Goal: Task Accomplishment & Management: Use online tool/utility

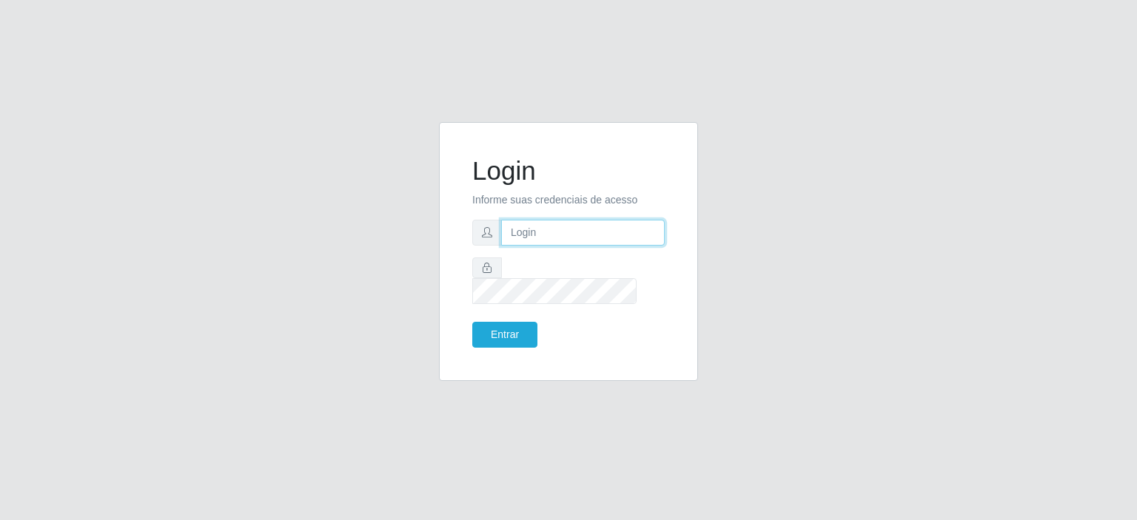
drag, startPoint x: 0, startPoint y: 0, endPoint x: 533, endPoint y: 241, distance: 584.9
click at [533, 241] on input "text" at bounding box center [583, 233] width 164 height 26
type input "[EMAIL_ADDRESS][PERSON_NAME][DOMAIN_NAME]"
click at [472, 322] on button "Entrar" at bounding box center [504, 335] width 65 height 26
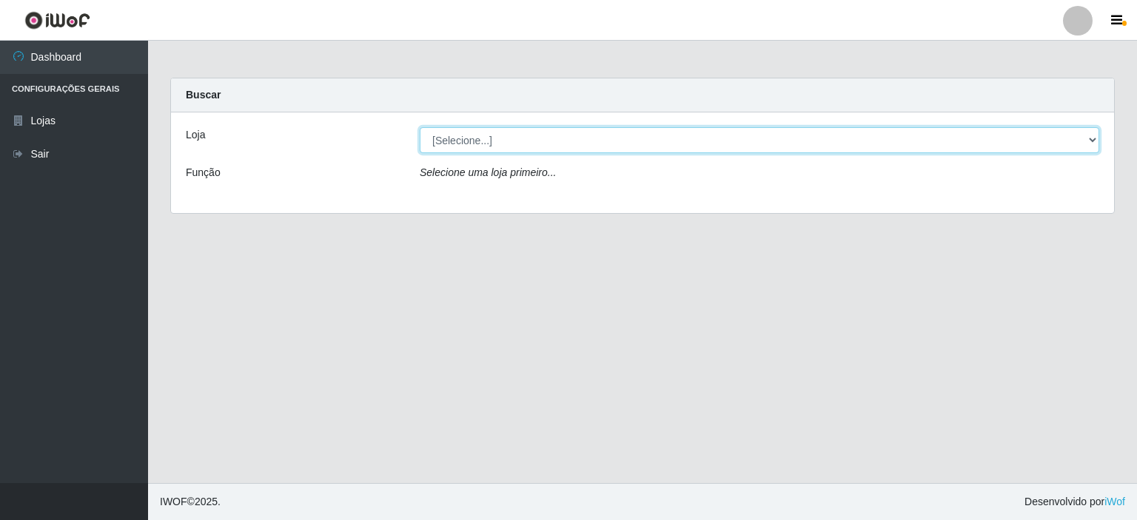
click at [1093, 142] on select "[Selecione...] Corte Fácil - Unidade Planalto" at bounding box center [760, 140] width 680 height 26
select select "202"
click at [420, 127] on select "[Selecione...] Corte Fácil - Unidade Planalto" at bounding box center [760, 140] width 680 height 26
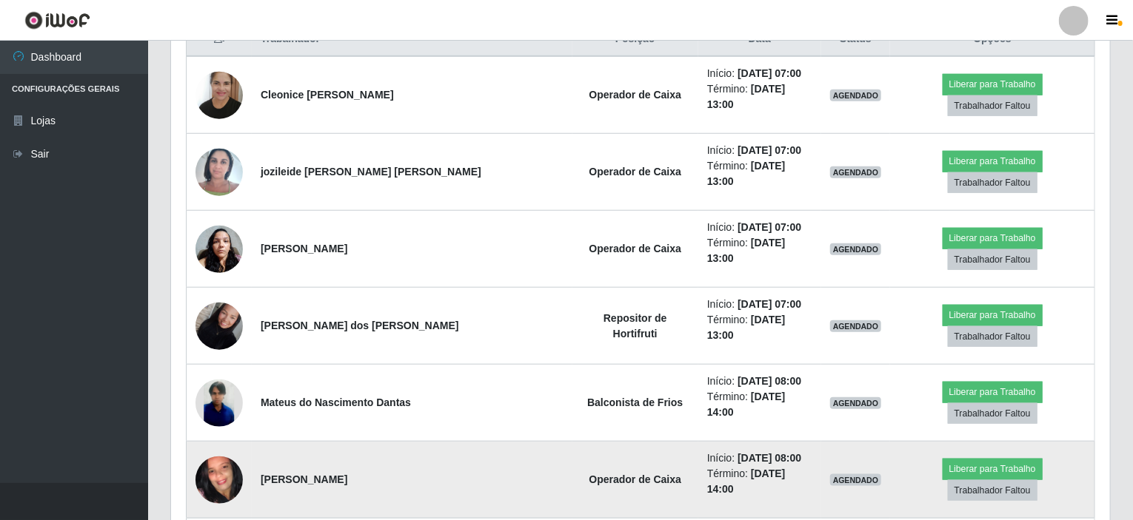
scroll to position [666, 0]
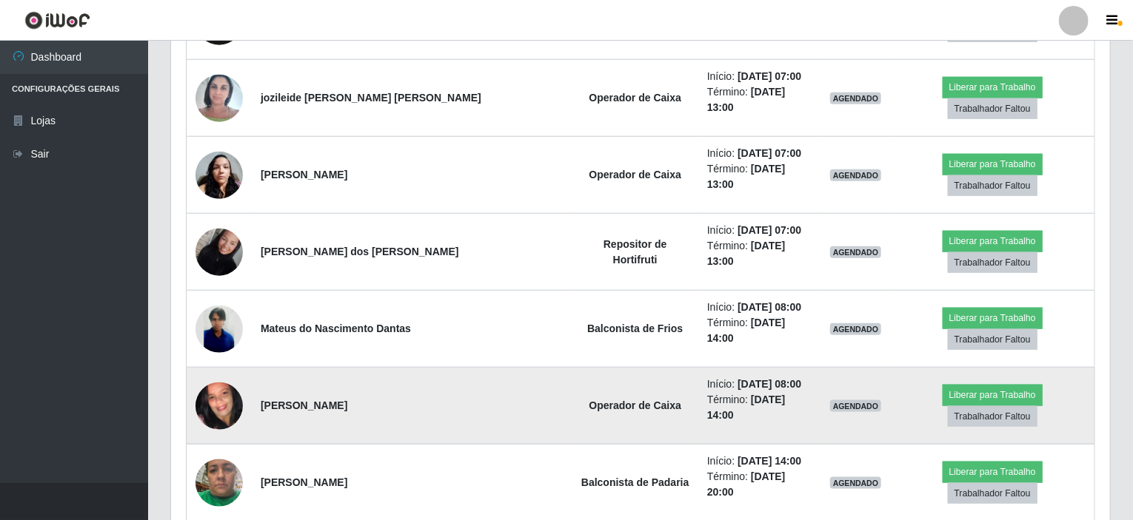
click at [223, 353] on img at bounding box center [218, 405] width 47 height 105
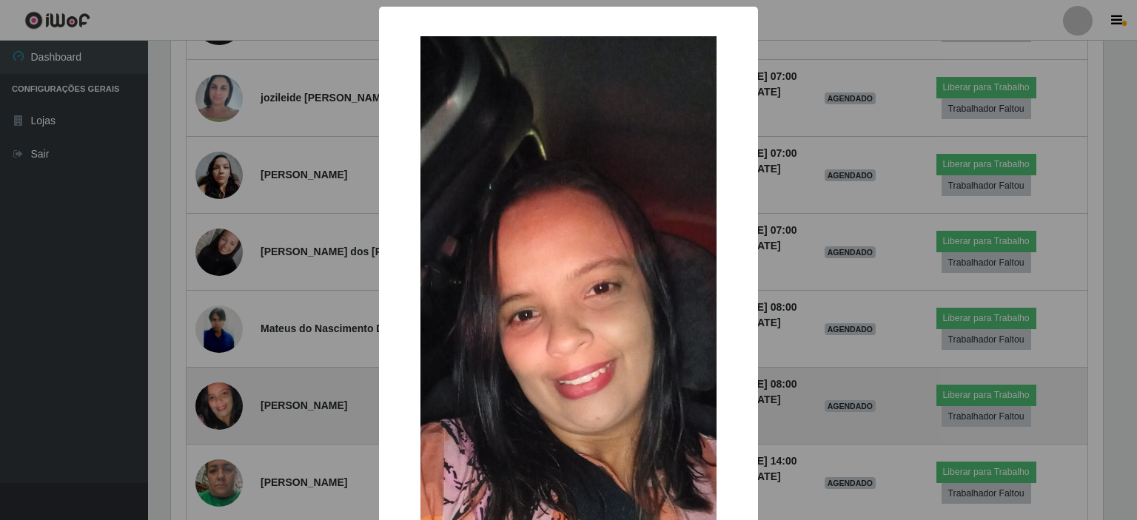
click at [223, 337] on div "× OK Cancel" at bounding box center [568, 260] width 1137 height 520
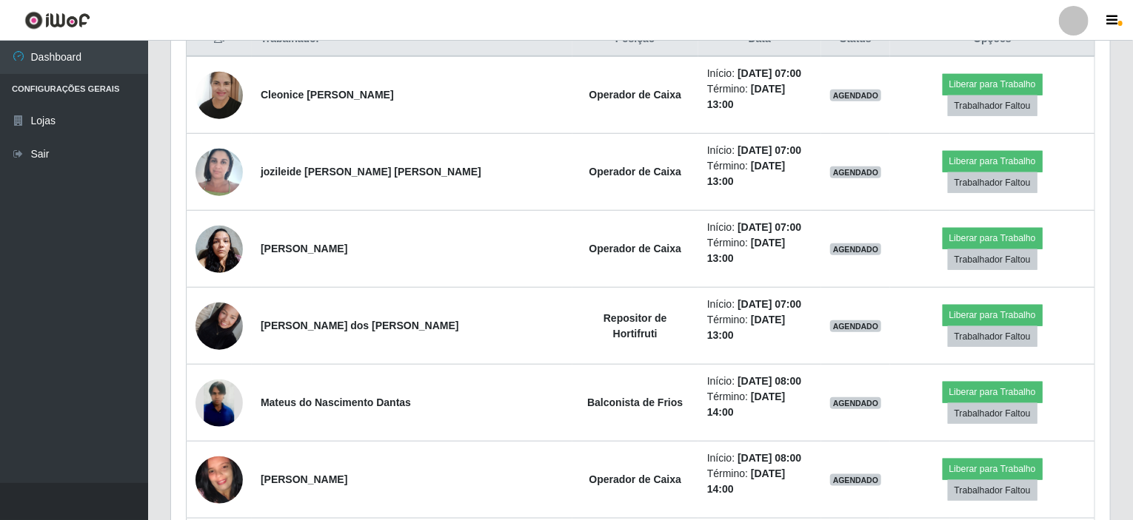
scroll to position [444, 0]
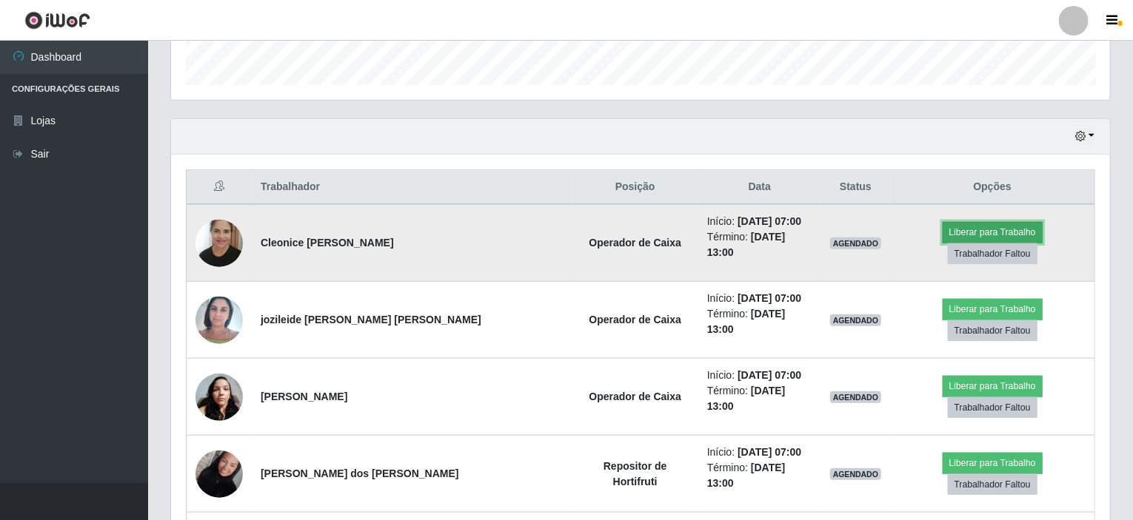
click at [943, 240] on button "Liberar para Trabalho" at bounding box center [993, 232] width 100 height 21
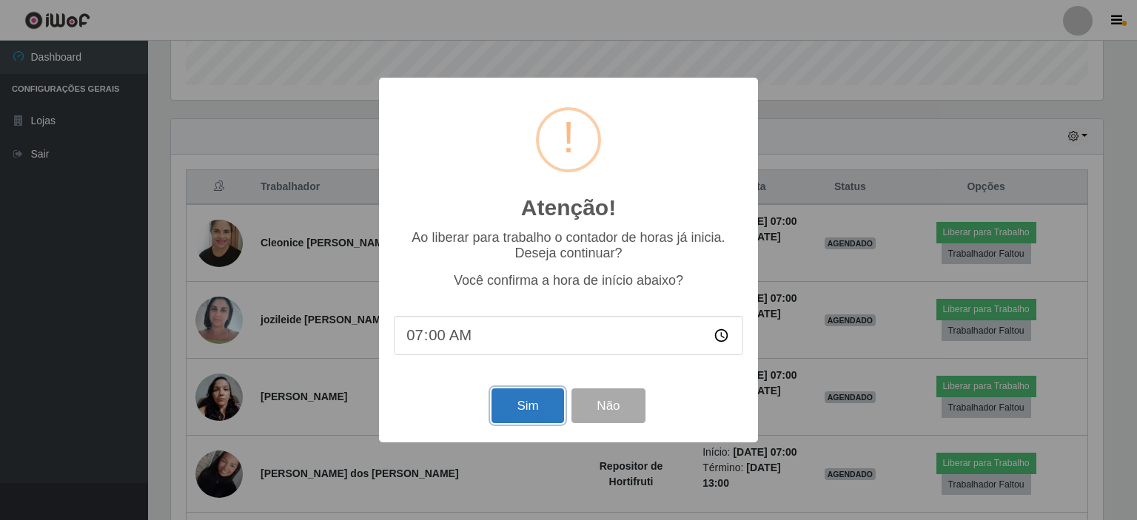
click at [541, 412] on button "Sim" at bounding box center [528, 406] width 72 height 35
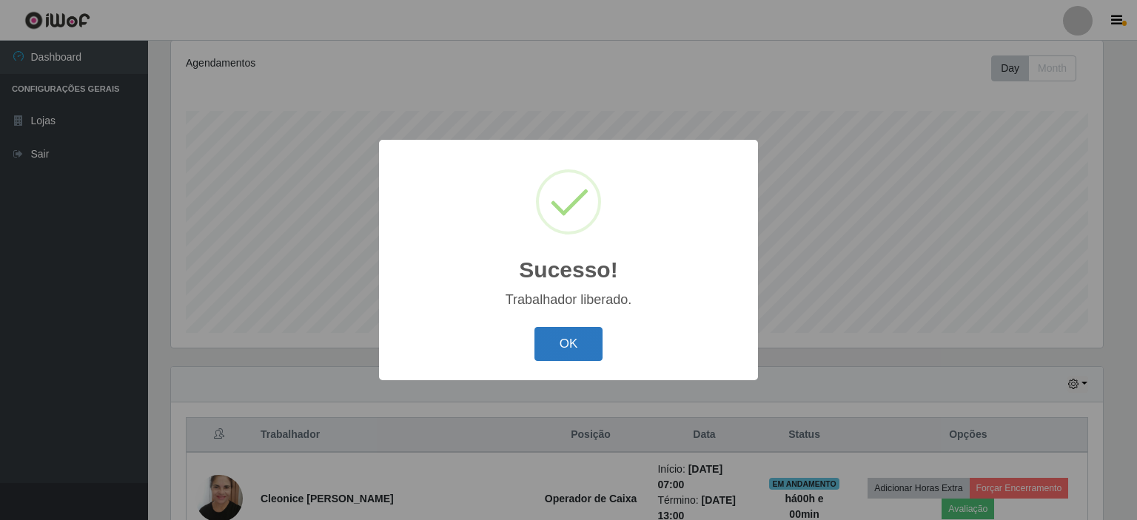
click at [566, 336] on button "OK" at bounding box center [569, 344] width 69 height 35
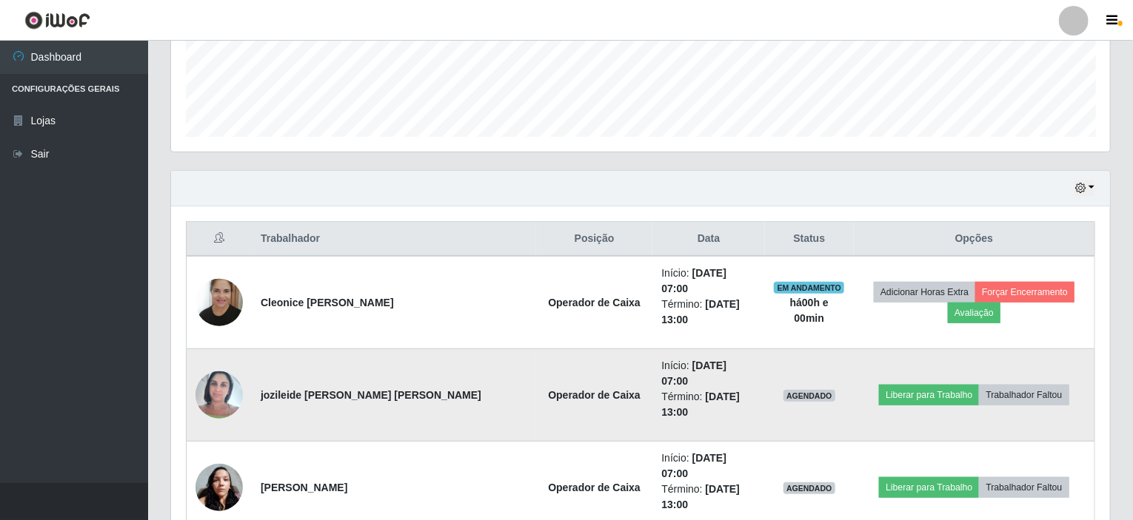
scroll to position [418, 0]
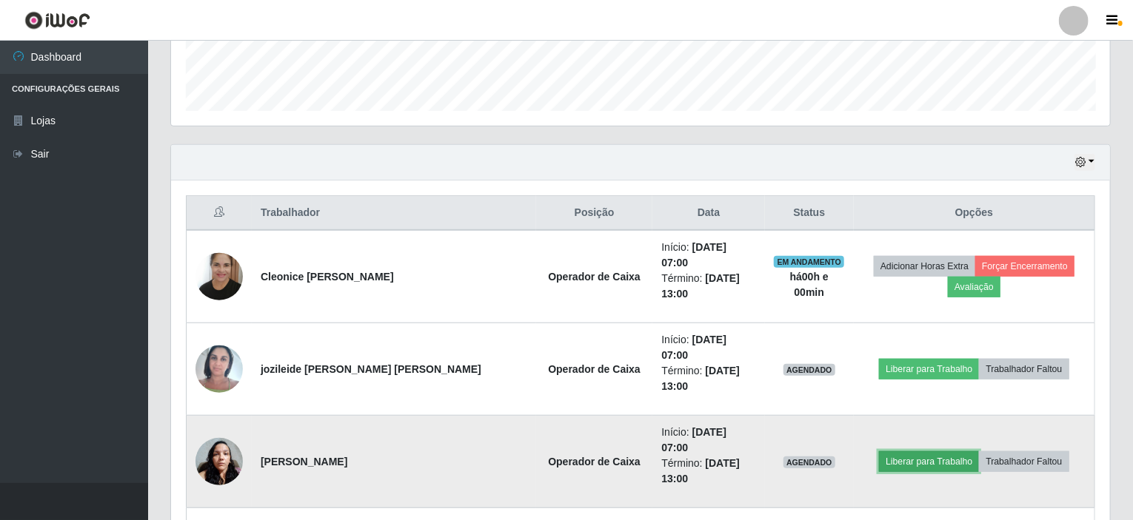
click at [925, 452] on button "Liberar para Trabalho" at bounding box center [929, 462] width 100 height 21
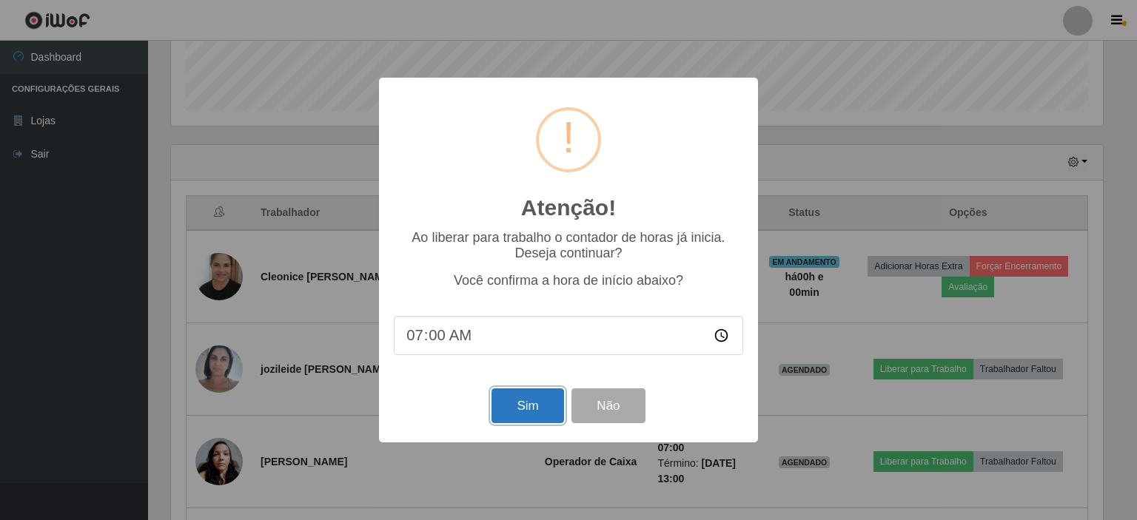
click at [550, 415] on button "Sim" at bounding box center [528, 406] width 72 height 35
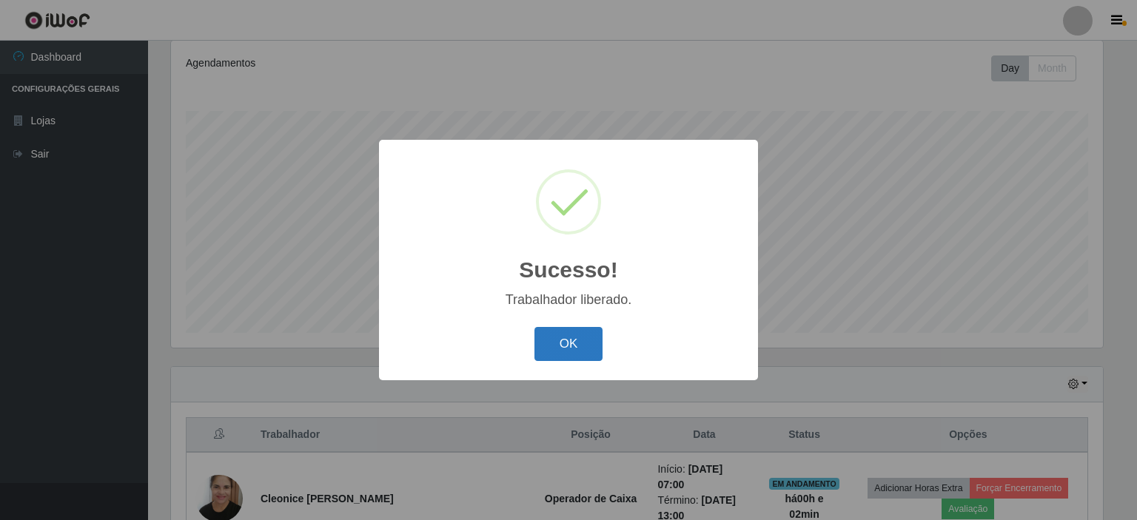
click at [580, 348] on button "OK" at bounding box center [569, 344] width 69 height 35
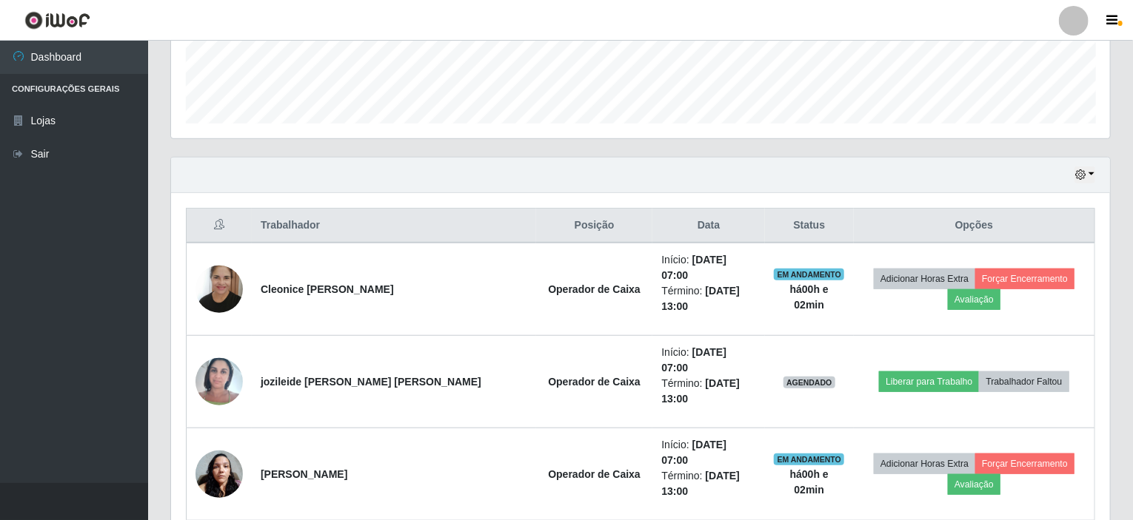
scroll to position [492, 0]
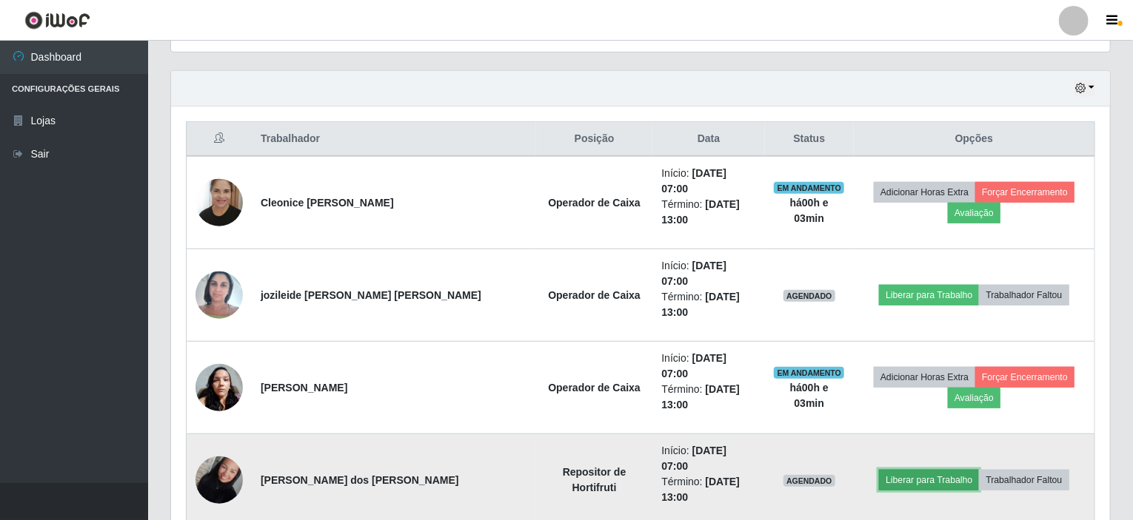
click at [879, 470] on button "Liberar para Trabalho" at bounding box center [929, 480] width 100 height 21
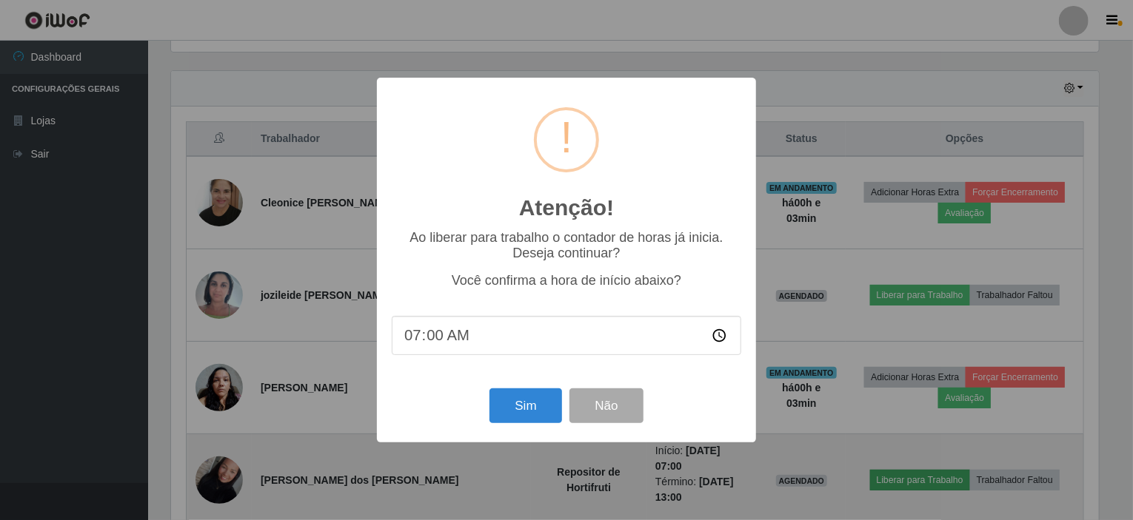
scroll to position [307, 933]
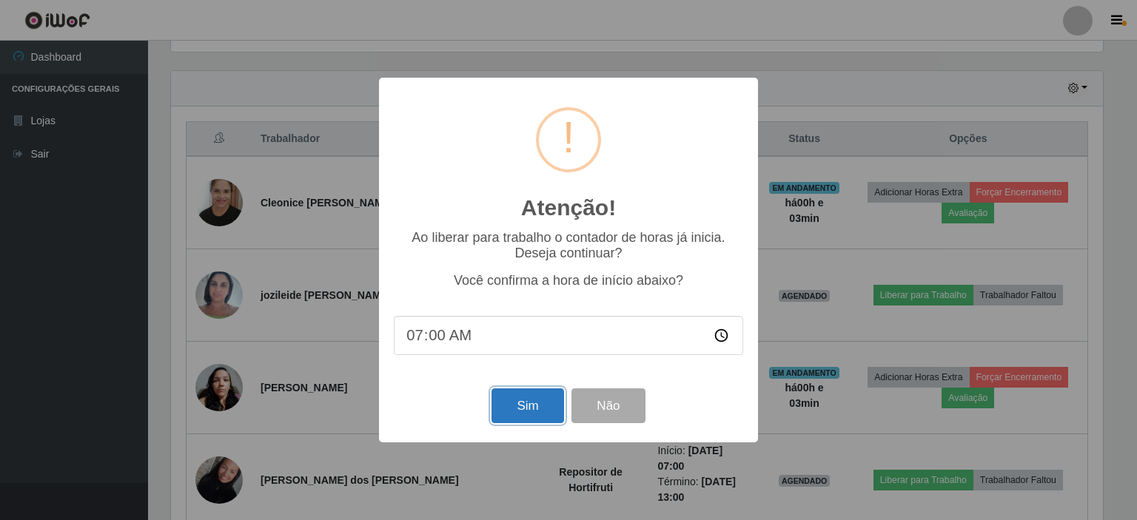
click at [515, 415] on button "Sim" at bounding box center [528, 406] width 72 height 35
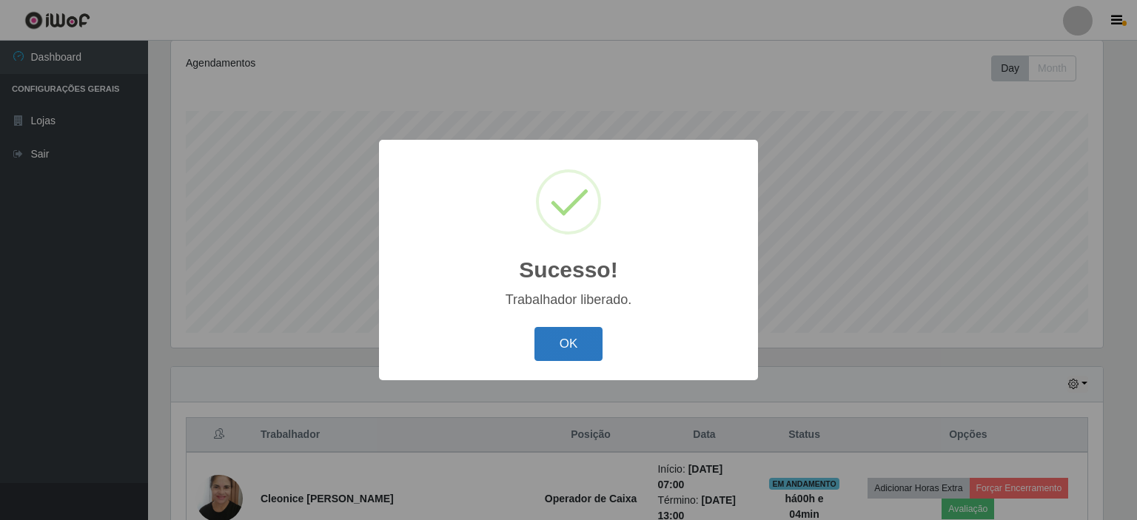
click at [595, 349] on button "OK" at bounding box center [569, 344] width 69 height 35
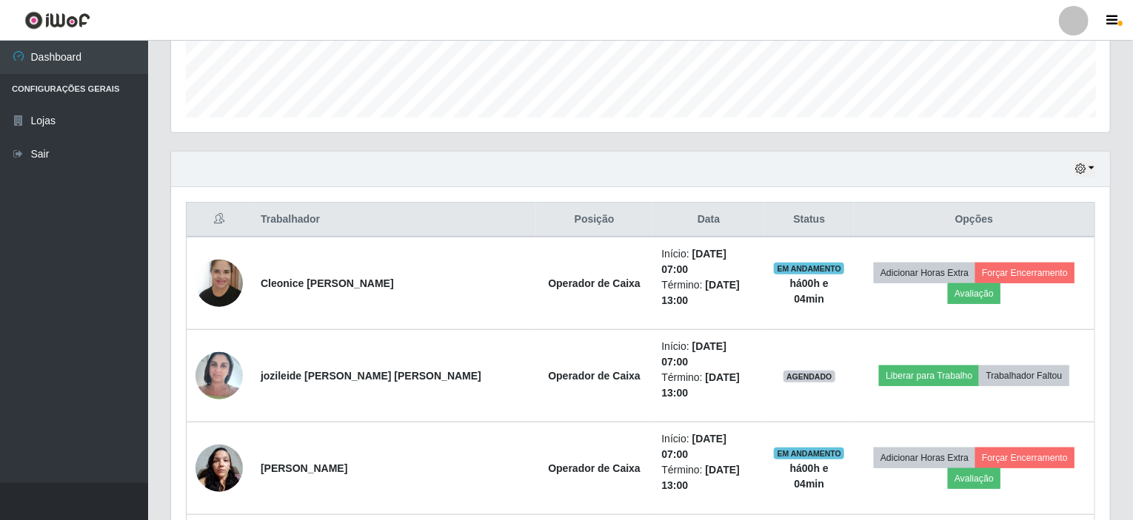
scroll to position [418, 0]
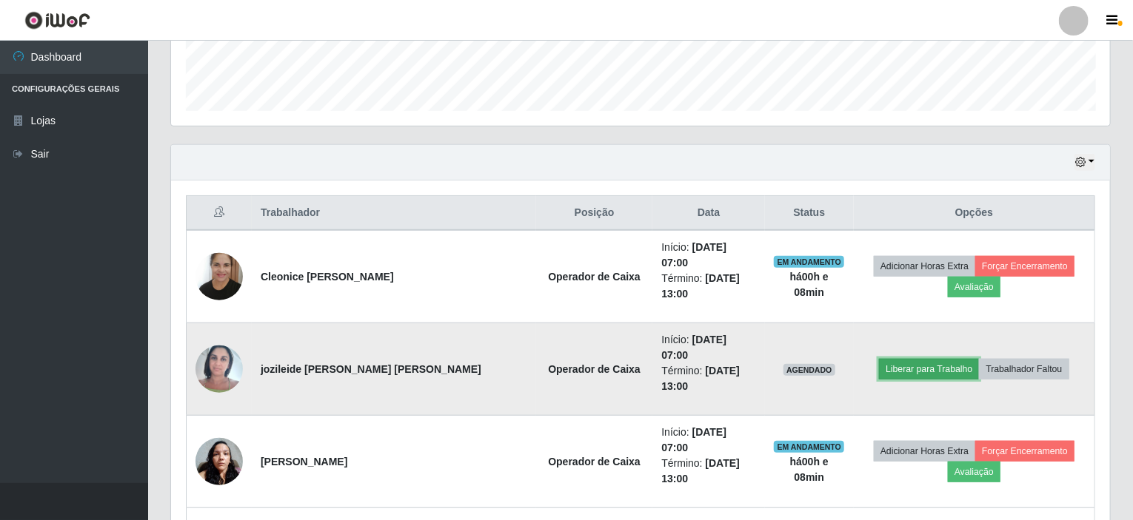
click at [899, 359] on button "Liberar para Trabalho" at bounding box center [929, 369] width 100 height 21
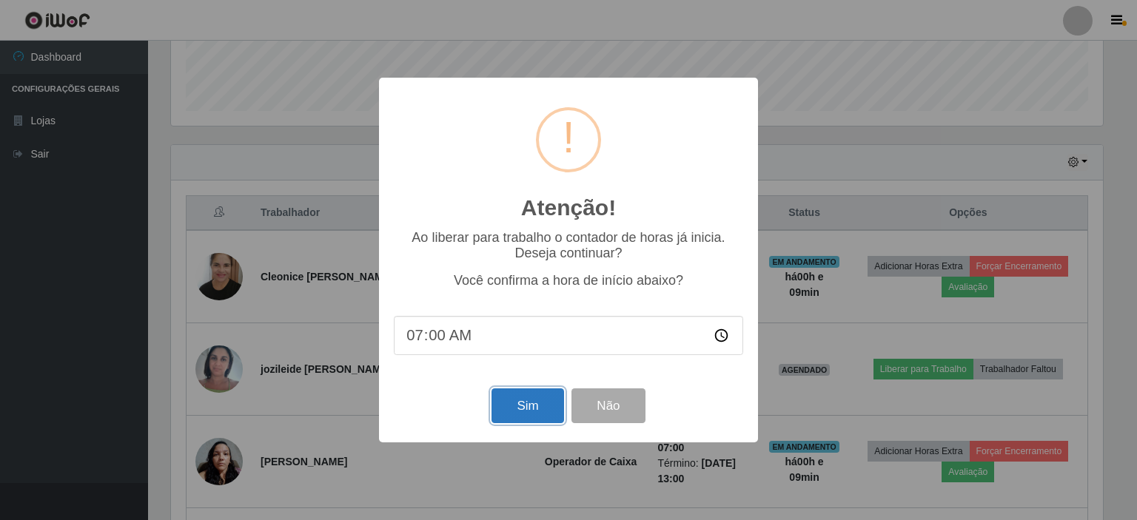
click at [549, 421] on button "Sim" at bounding box center [528, 406] width 72 height 35
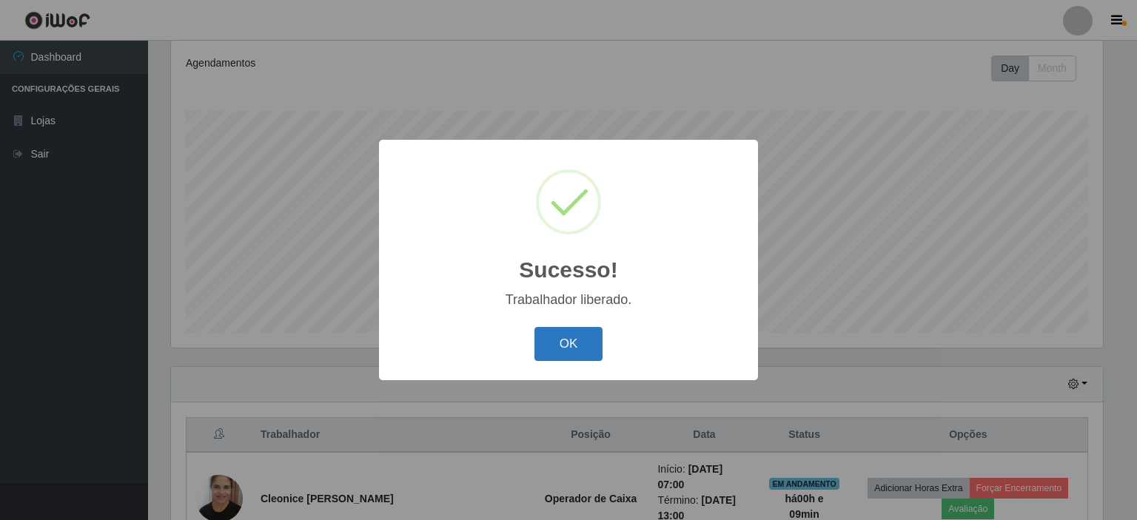
click at [563, 350] on button "OK" at bounding box center [569, 344] width 69 height 35
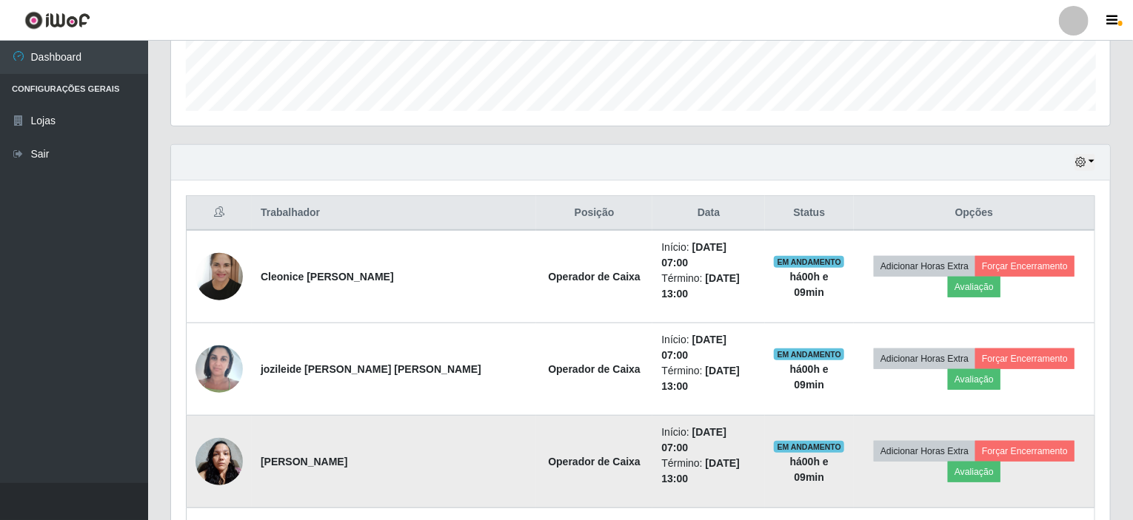
scroll to position [566, 0]
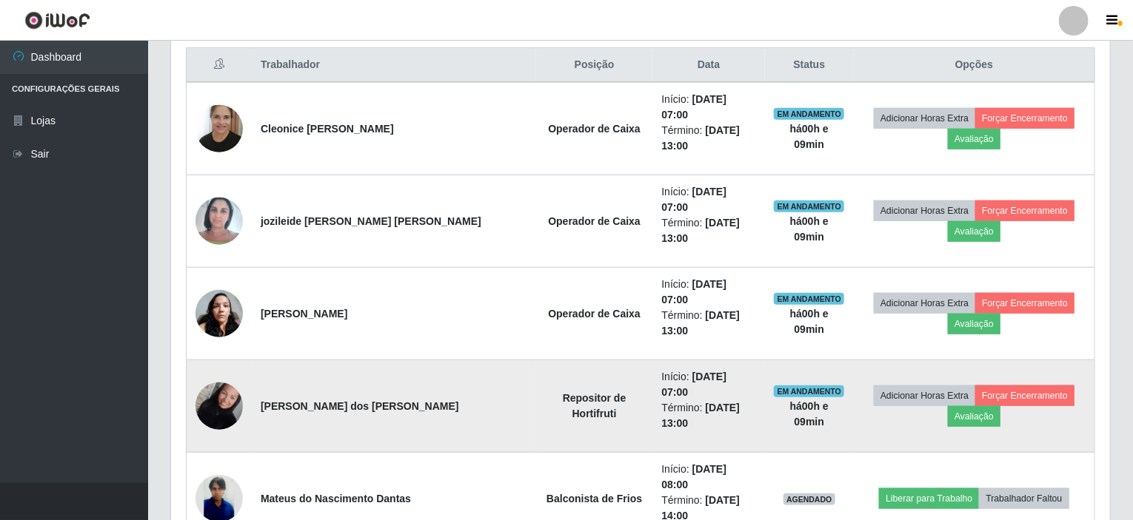
click at [207, 375] on img at bounding box center [218, 406] width 47 height 63
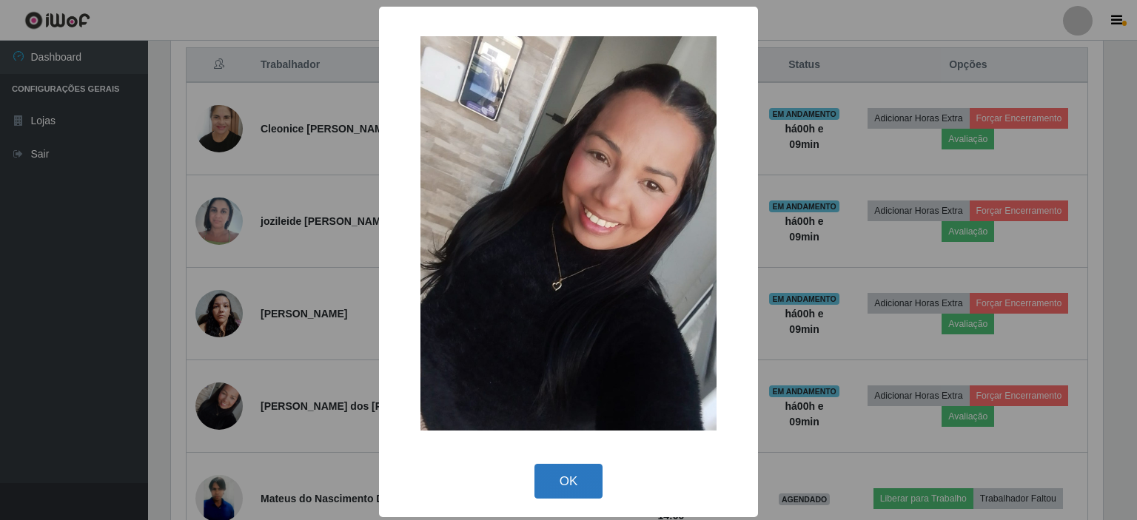
click at [580, 480] on button "OK" at bounding box center [569, 481] width 69 height 35
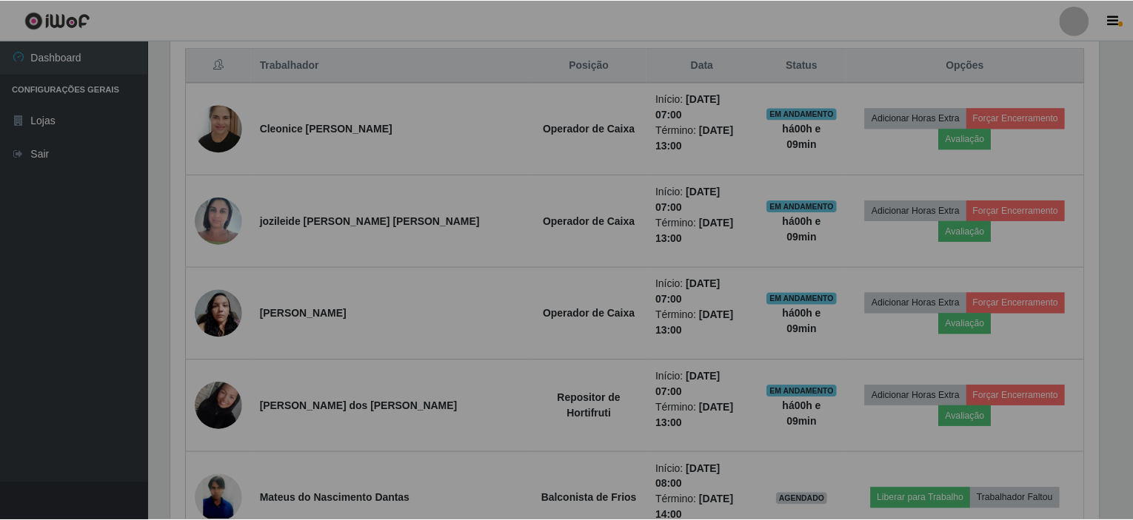
scroll to position [307, 939]
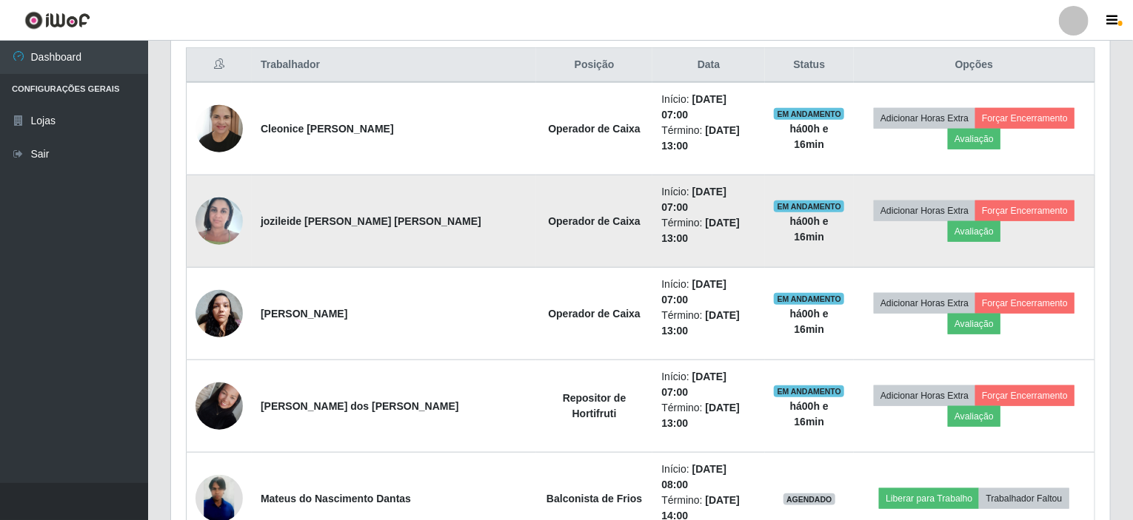
click at [237, 190] on img at bounding box center [218, 221] width 47 height 63
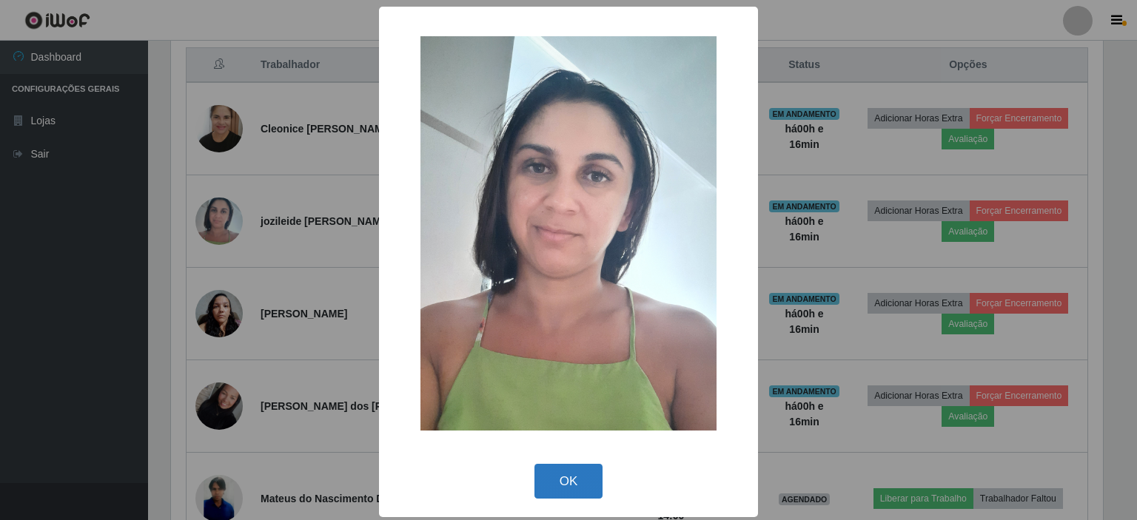
click at [575, 482] on button "OK" at bounding box center [569, 481] width 69 height 35
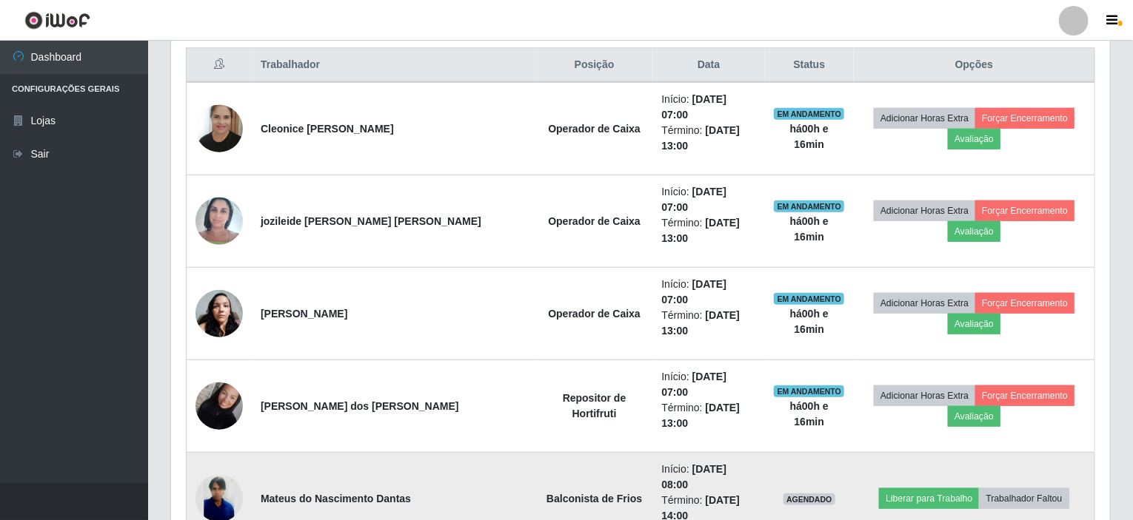
scroll to position [307, 939]
